Goal: Ask a question

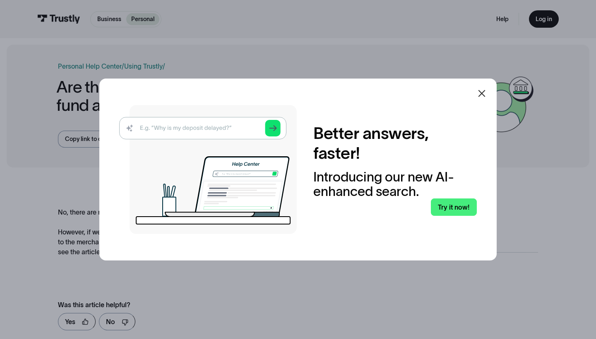
click at [478, 89] on icon at bounding box center [482, 94] width 10 height 10
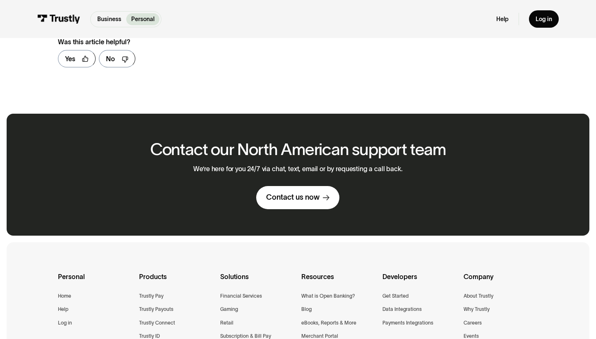
scroll to position [264, 0]
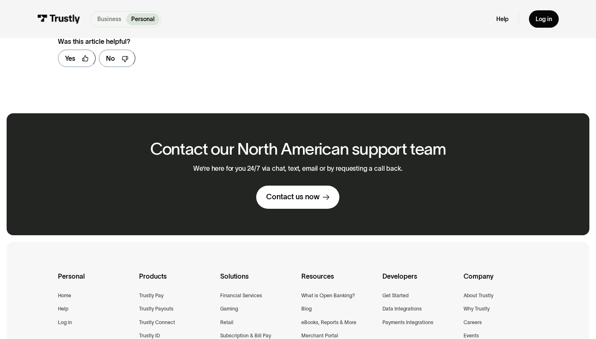
click at [103, 20] on p "Business" at bounding box center [109, 19] width 24 height 9
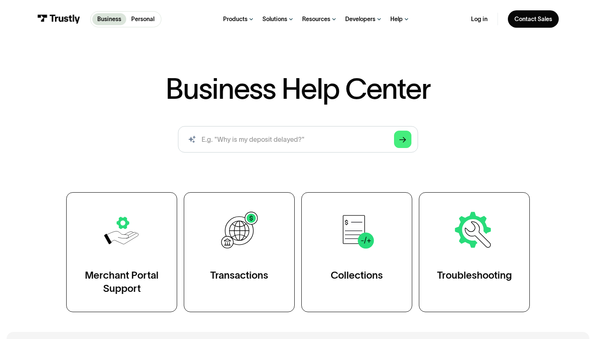
scroll to position [61, 0]
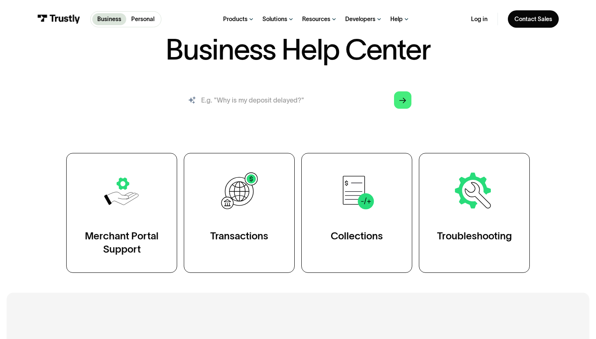
click at [277, 107] on input "search" at bounding box center [298, 100] width 240 height 26
click at [277, 107] on input "Fe" at bounding box center [298, 100] width 240 height 26
type input "I"
type input "How much are the fees on transactions for merchant?"
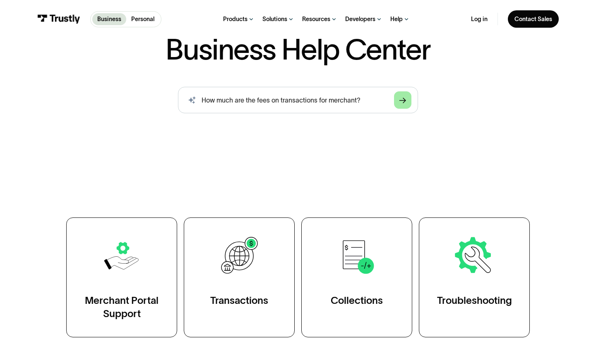
click at [402, 102] on icon "Arrow Right" at bounding box center [402, 100] width 7 height 7
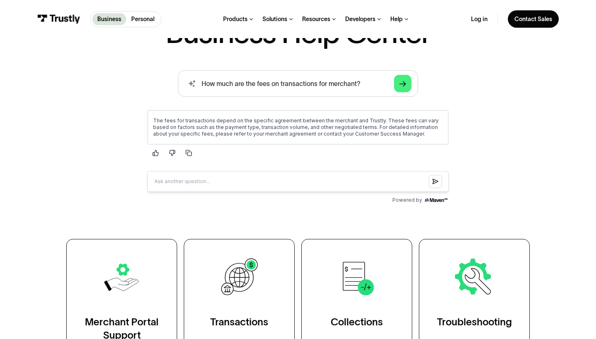
scroll to position [78, 0]
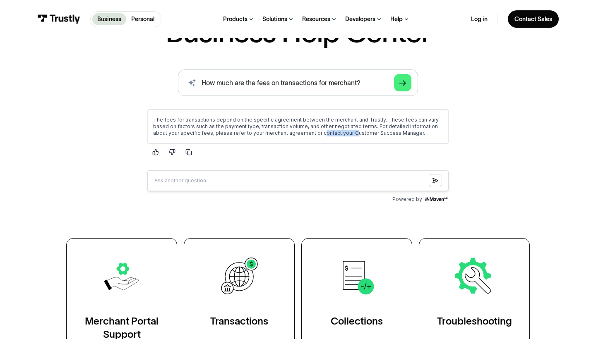
drag, startPoint x: 293, startPoint y: 133, endPoint x: 324, endPoint y: 133, distance: 30.6
click at [324, 133] on p "The fees for transactions depend on the specific agreement between the merchant…" at bounding box center [298, 127] width 290 height 20
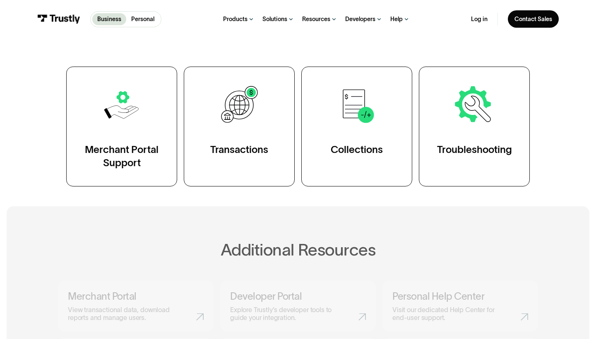
scroll to position [252, 0]
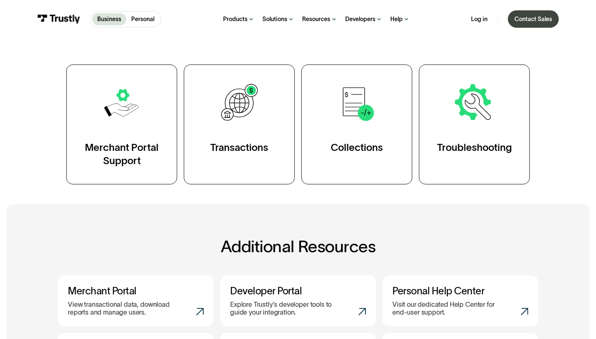
click at [519, 20] on div "Contact Sales" at bounding box center [533, 18] width 38 height 7
